Goal: Task Accomplishment & Management: Use online tool/utility

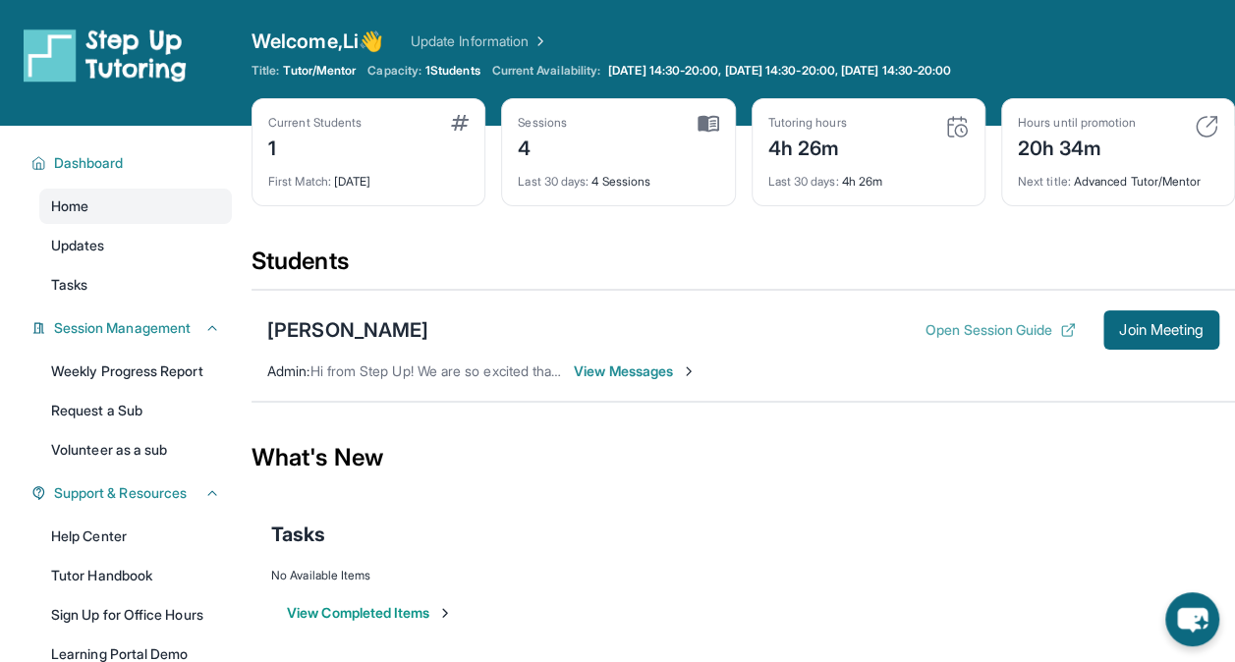
click at [1024, 326] on button "Open Session Guide" at bounding box center [1000, 330] width 150 height 20
click at [1175, 337] on button "Join Meeting" at bounding box center [1161, 329] width 116 height 39
click at [1192, 334] on span "Join Meeting" at bounding box center [1161, 330] width 84 height 12
click at [1152, 344] on button "Join Meeting" at bounding box center [1161, 329] width 116 height 39
